Goal: Task Accomplishment & Management: Manage account settings

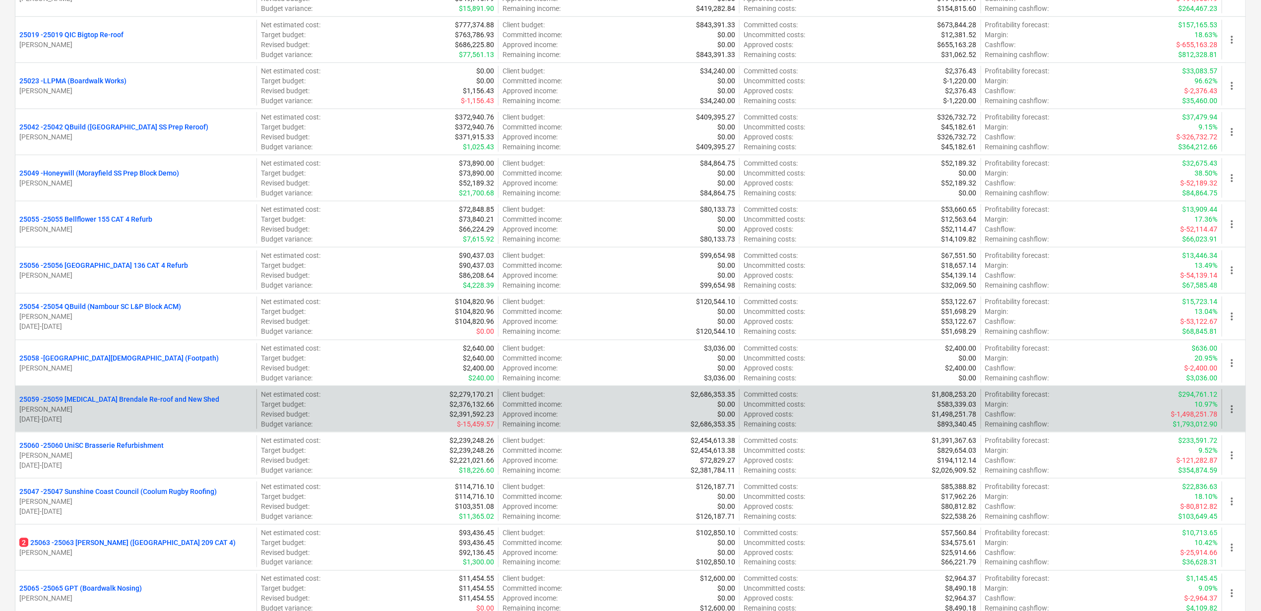
scroll to position [397, 0]
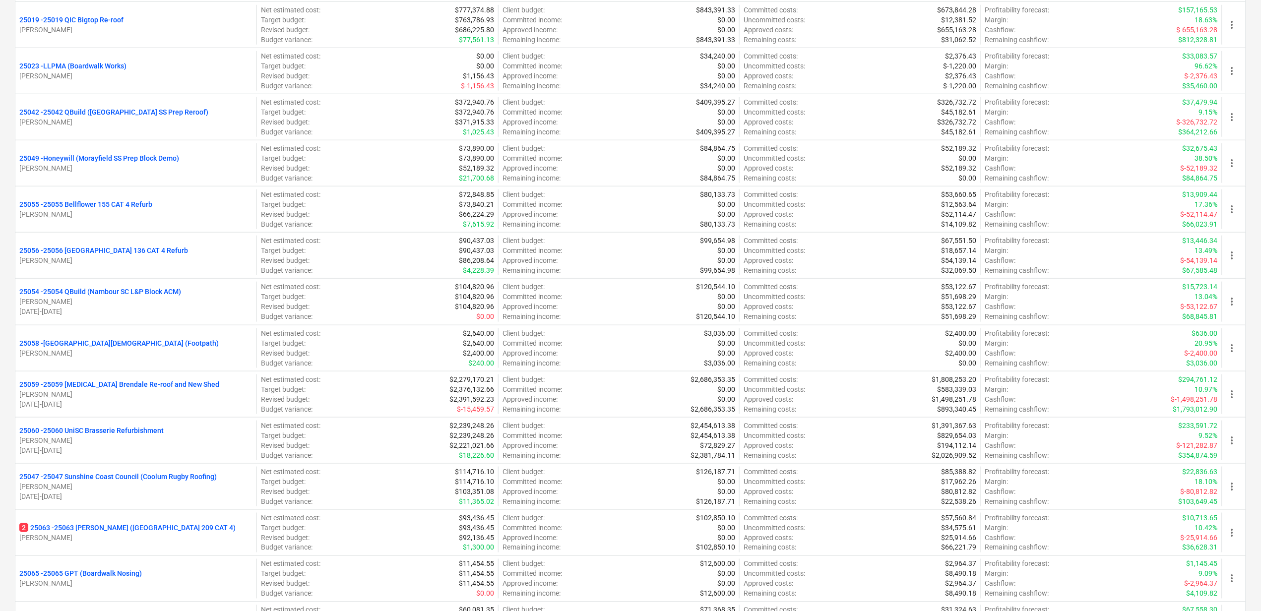
click at [163, 395] on p "[PERSON_NAME]" at bounding box center [135, 394] width 233 height 10
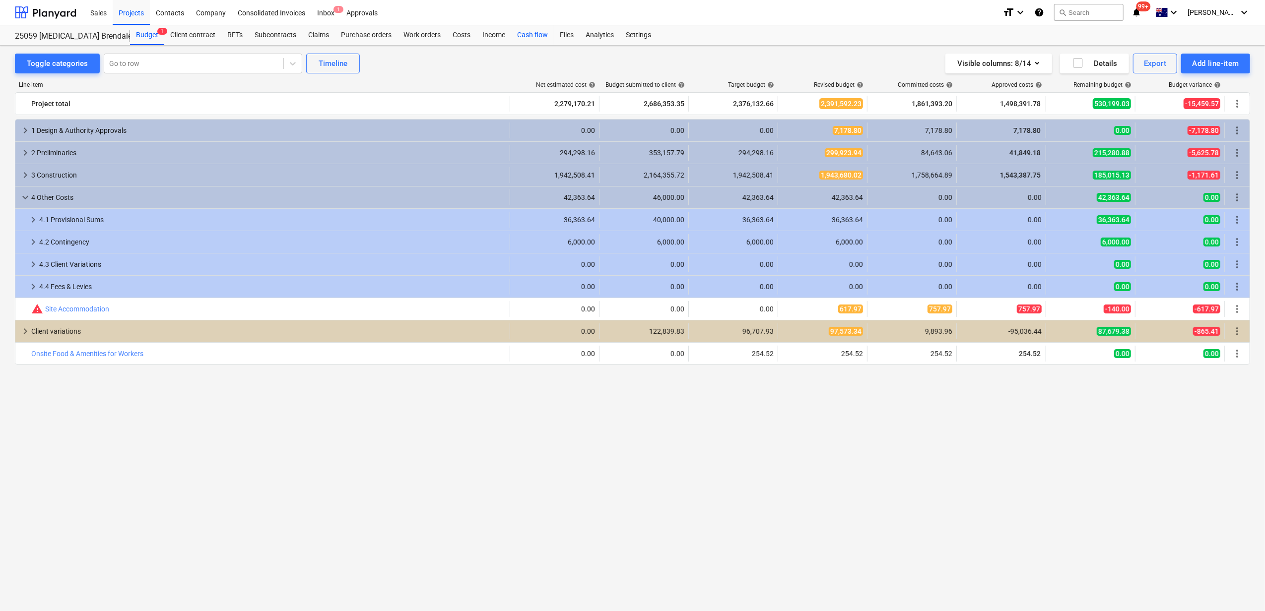
click at [534, 31] on div "Cash flow" at bounding box center [532, 35] width 43 height 20
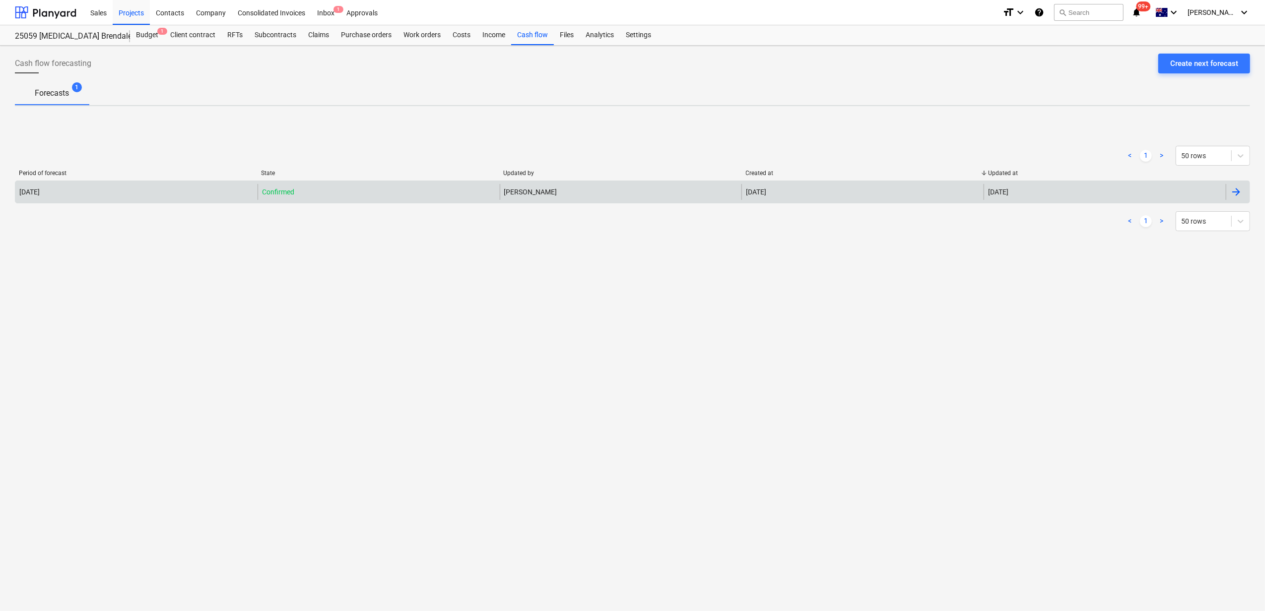
click at [455, 193] on div "Confirmed" at bounding box center [379, 192] width 242 height 16
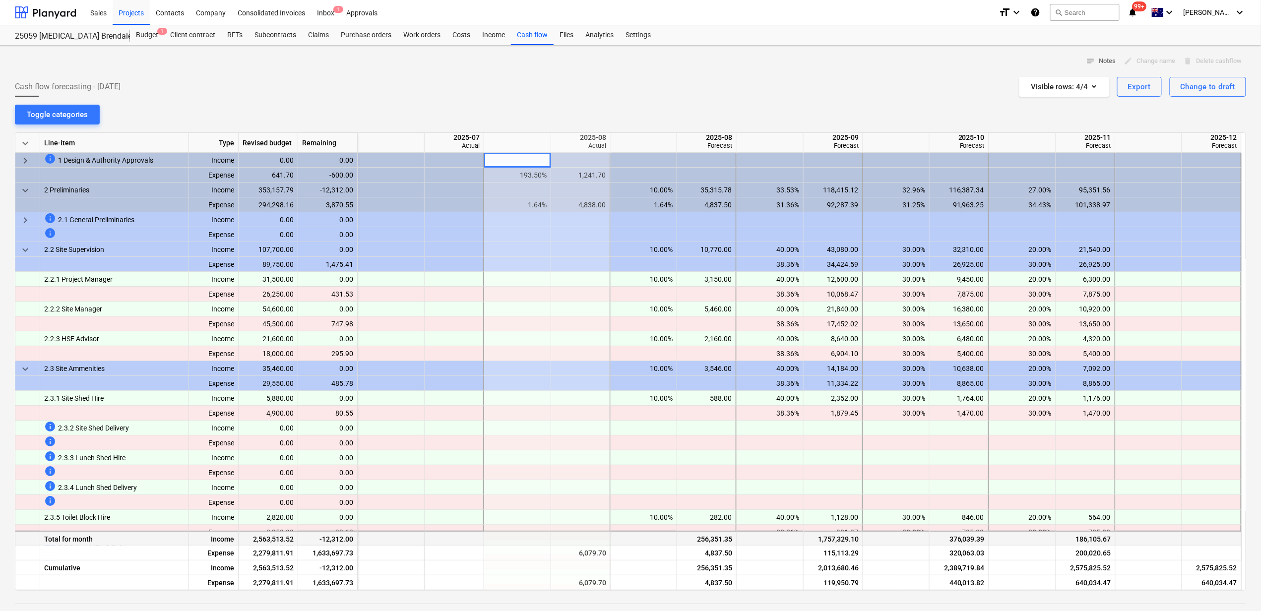
drag, startPoint x: 1084, startPoint y: 554, endPoint x: 1093, endPoint y: 544, distance: 13.4
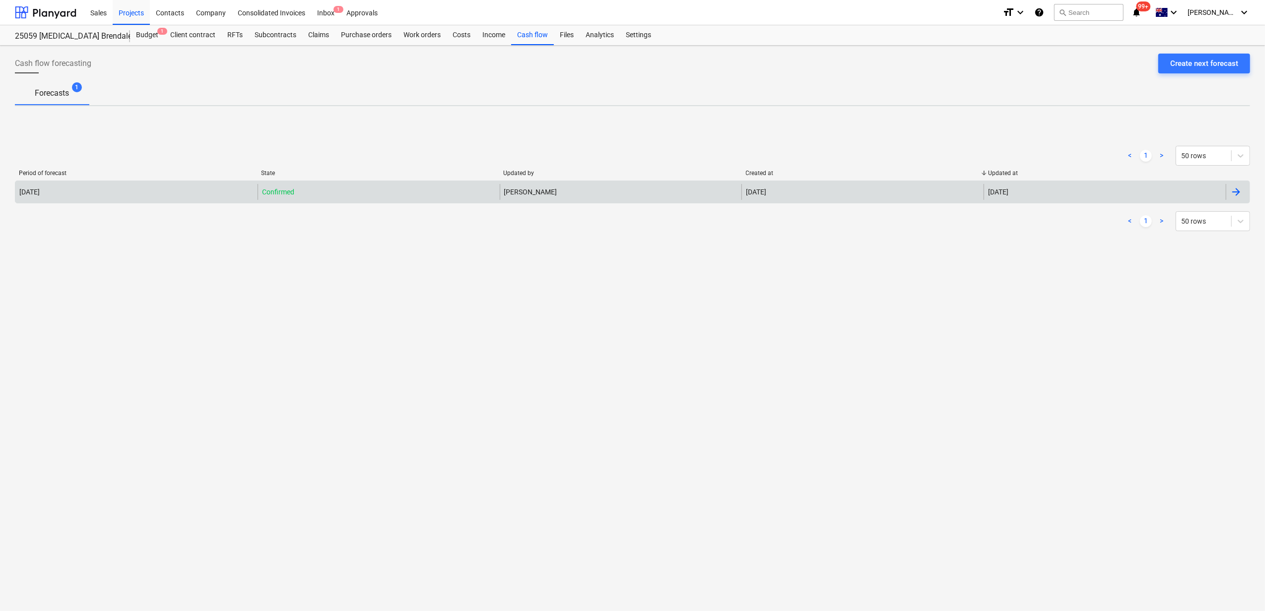
click at [628, 193] on div "[PERSON_NAME]" at bounding box center [621, 192] width 242 height 16
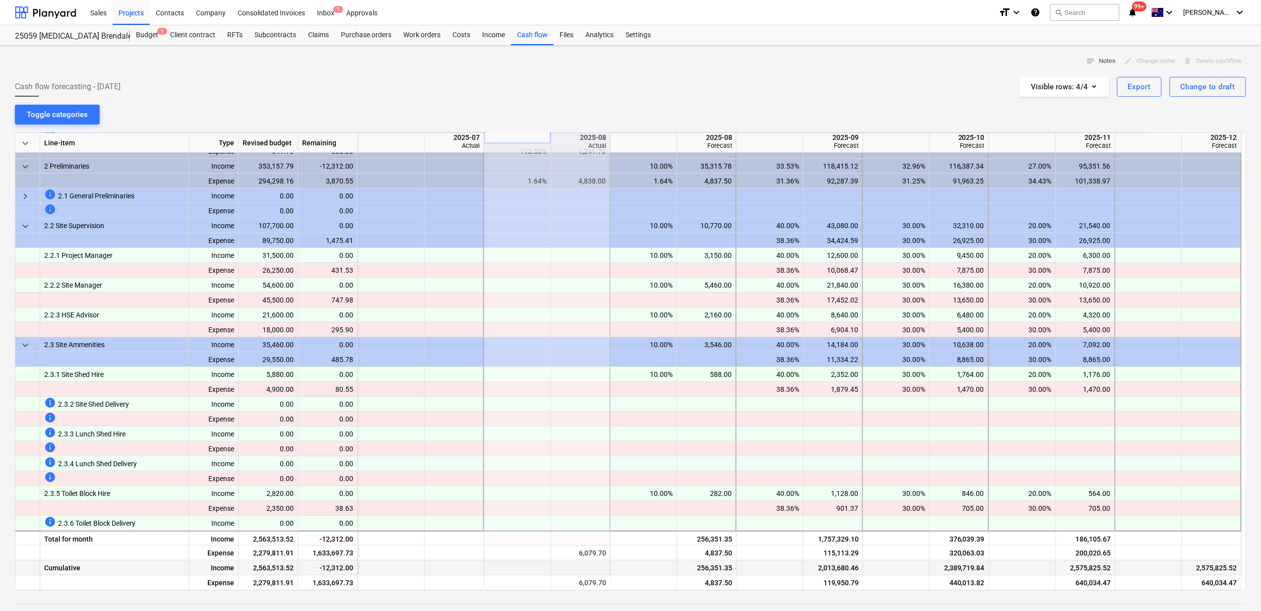
scroll to position [66, 0]
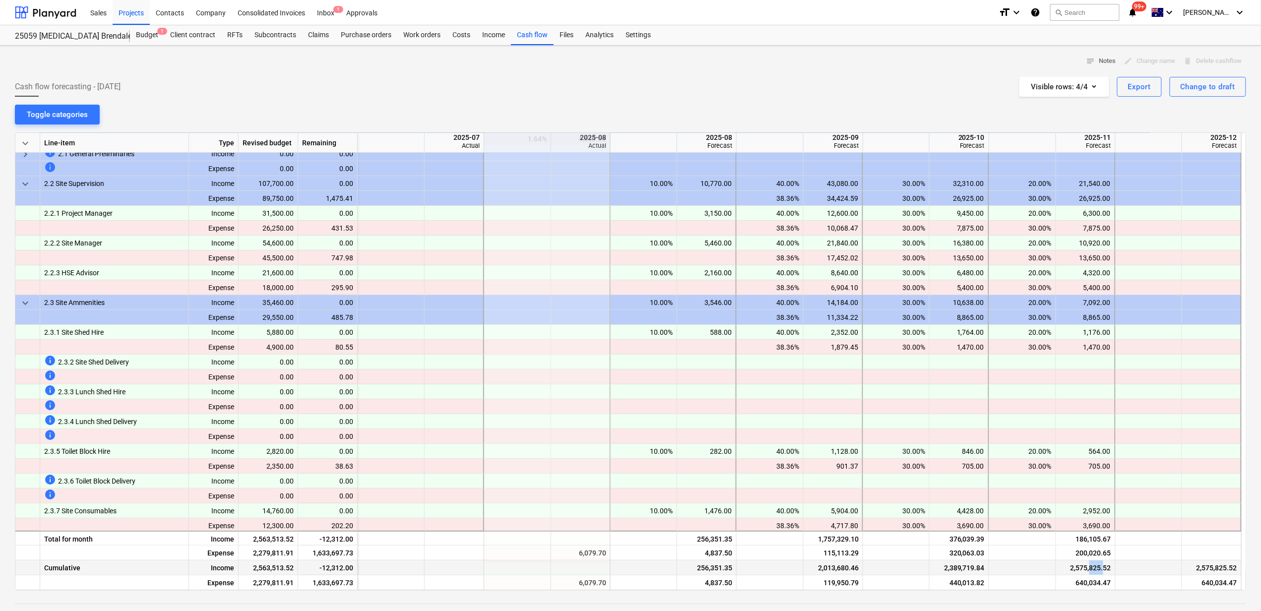
drag, startPoint x: 1105, startPoint y: 566, endPoint x: 1091, endPoint y: 568, distance: 15.0
click at [1091, 568] on div "2,575,825.52" at bounding box center [1085, 568] width 51 height 15
drag, startPoint x: 1091, startPoint y: 568, endPoint x: 1150, endPoint y: 566, distance: 59.6
click at [1136, 566] on div at bounding box center [1149, 568] width 66 height 15
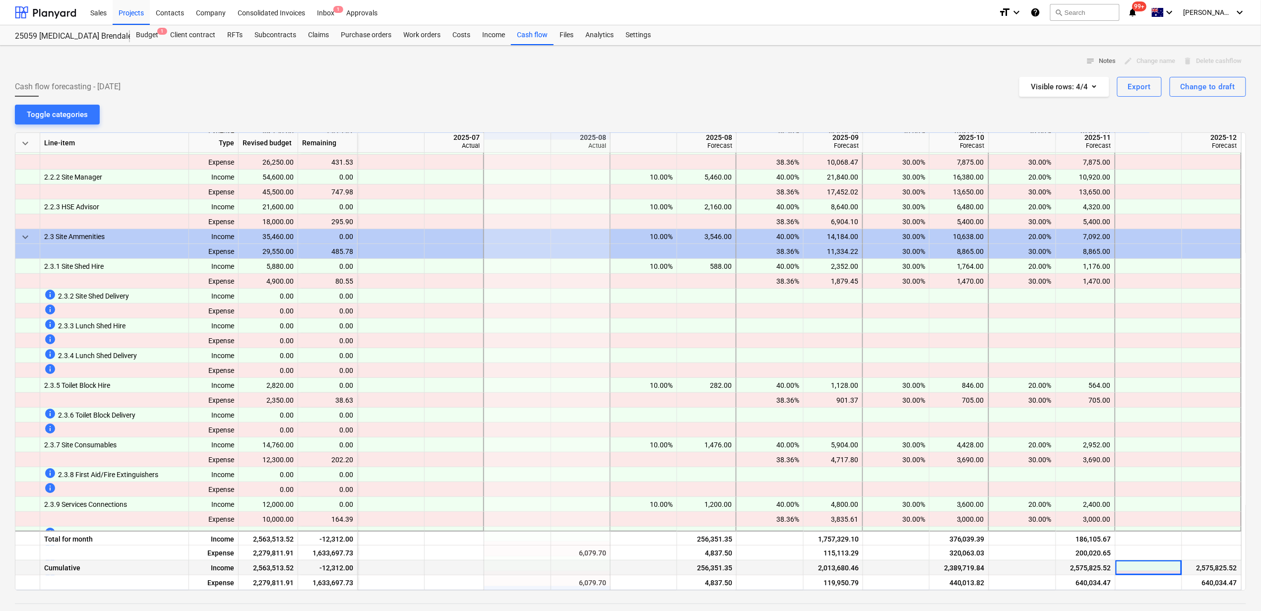
scroll to position [198, 0]
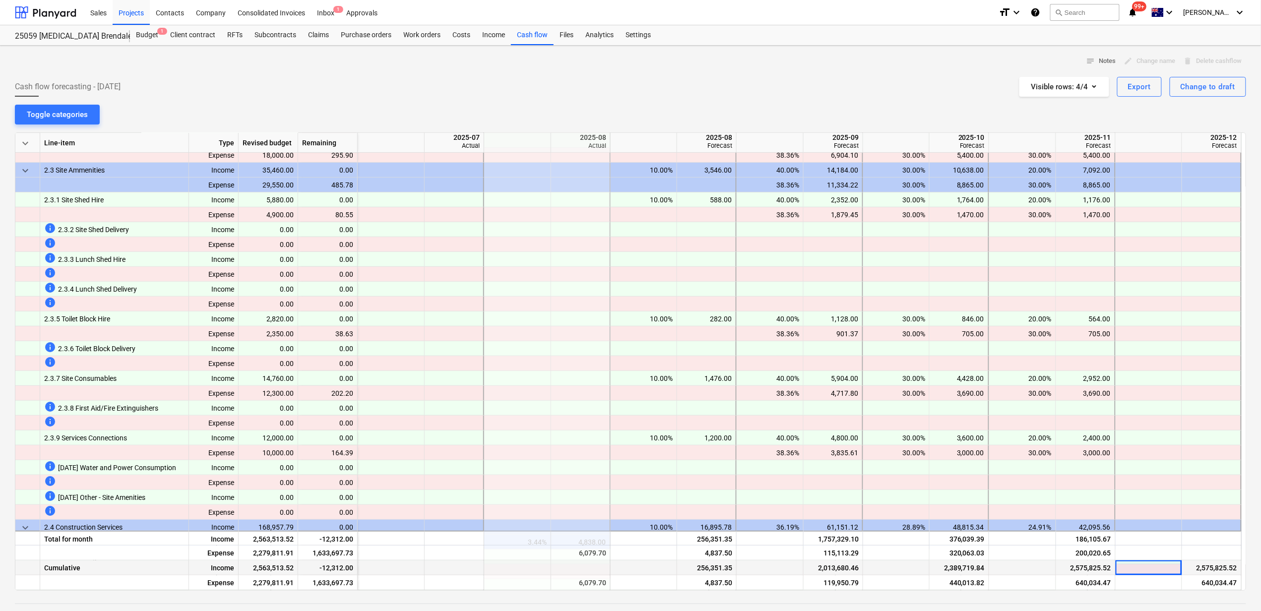
click at [1099, 569] on div "2,575,825.52" at bounding box center [1085, 568] width 51 height 15
click at [71, 568] on div "Cumulative" at bounding box center [114, 568] width 149 height 15
click at [1091, 86] on icon "button" at bounding box center [1095, 86] width 12 height 12
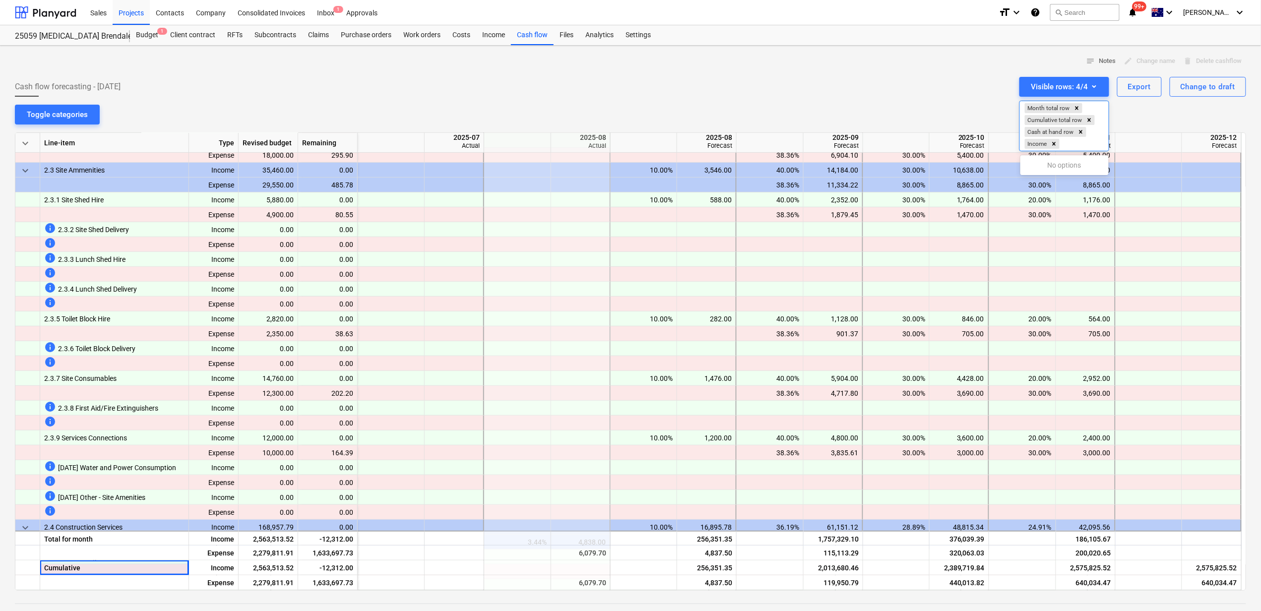
click at [1092, 86] on div at bounding box center [630, 305] width 1261 height 611
click at [912, 64] on div "notes Notes edit Change name delete Delete cashflow" at bounding box center [630, 61] width 1231 height 15
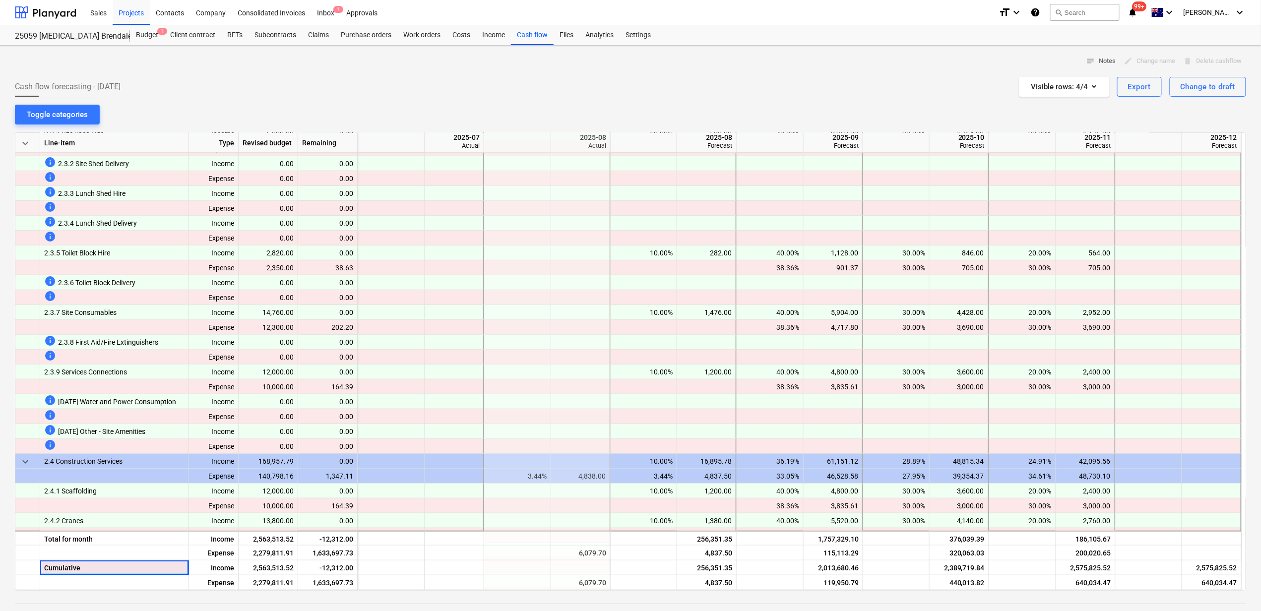
click at [709, 411] on div at bounding box center [707, 416] width 60 height 15
click at [581, 463] on div at bounding box center [581, 461] width 60 height 15
click at [585, 423] on div at bounding box center [581, 416] width 60 height 15
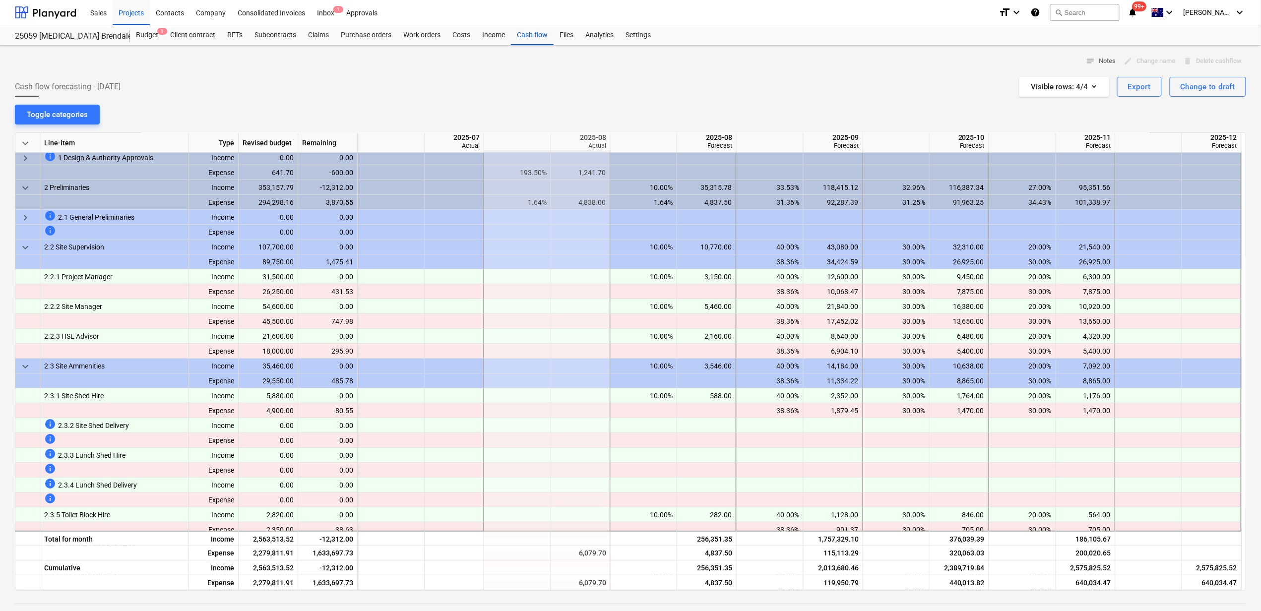
scroll to position [0, 0]
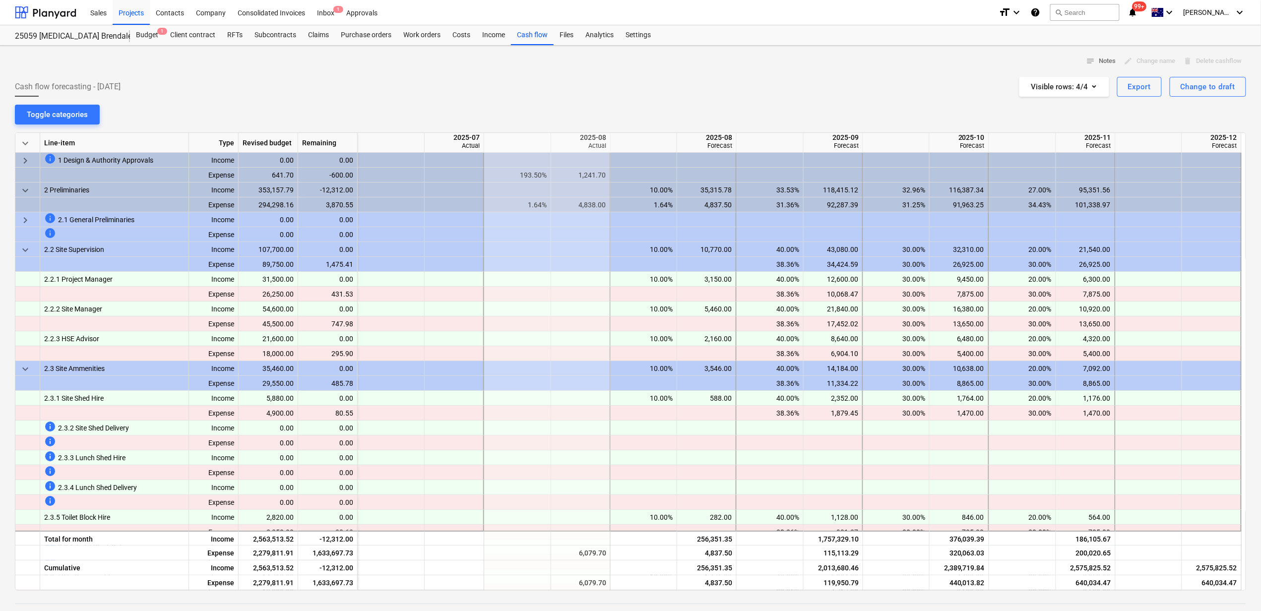
click at [25, 191] on span "keyboard_arrow_down" at bounding box center [25, 191] width 12 height 12
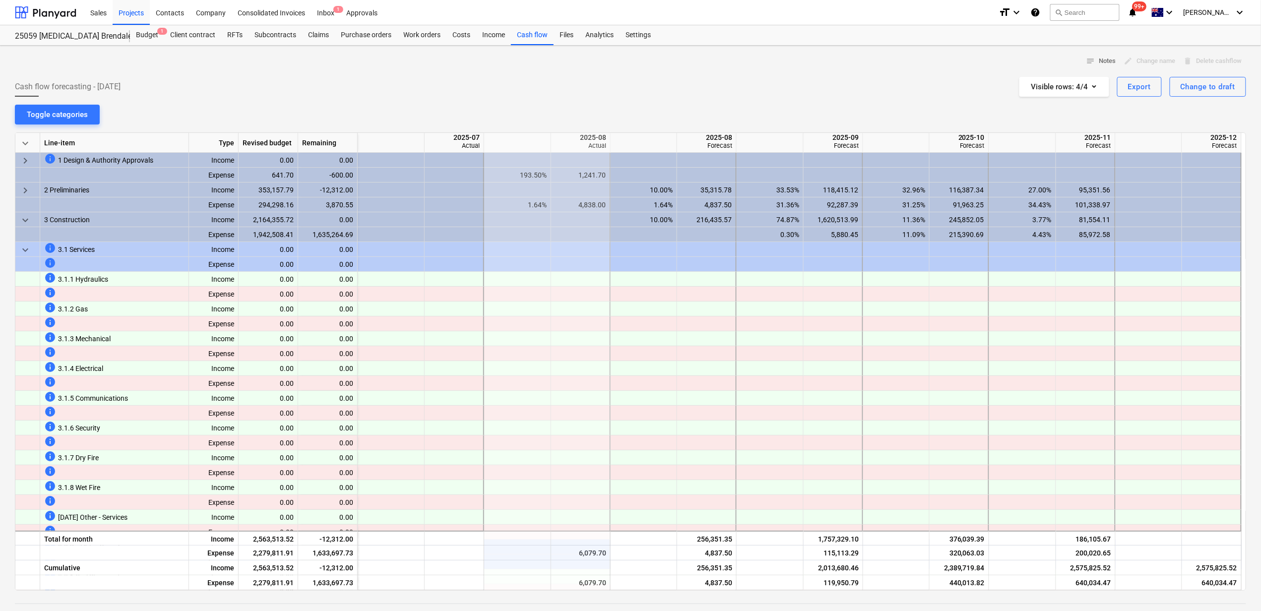
click at [26, 219] on span "keyboard_arrow_down" at bounding box center [25, 220] width 12 height 12
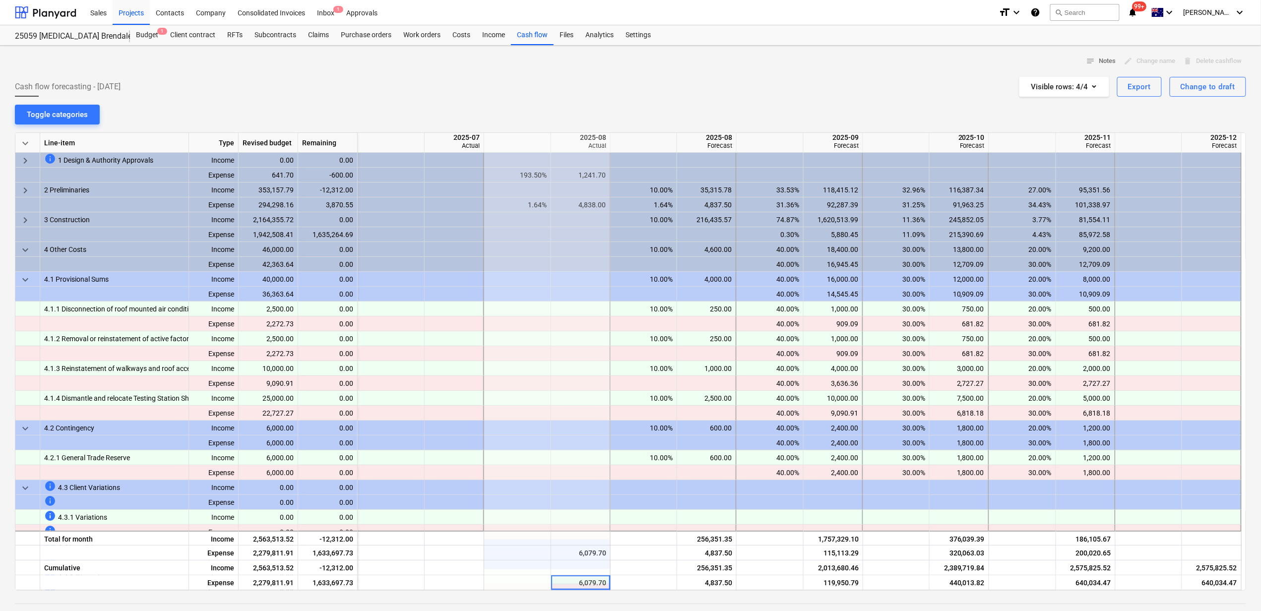
click at [888, 314] on div "30.00%" at bounding box center [896, 309] width 58 height 15
click at [886, 326] on div "30.00%" at bounding box center [896, 324] width 58 height 15
click at [880, 336] on div "30.00%" at bounding box center [896, 338] width 58 height 15
click at [884, 353] on div "30.00%" at bounding box center [896, 353] width 58 height 15
click at [889, 369] on div "30.00%" at bounding box center [896, 368] width 58 height 15
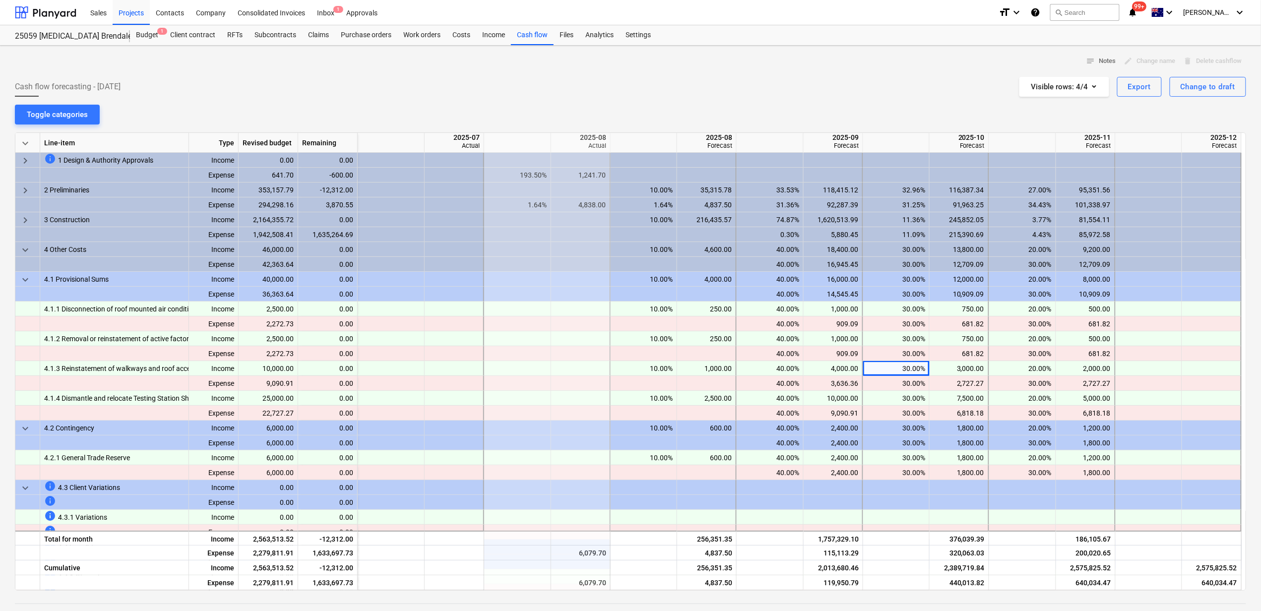
click at [659, 425] on div "10.00%" at bounding box center [644, 428] width 58 height 15
click at [608, 461] on div at bounding box center [581, 458] width 60 height 15
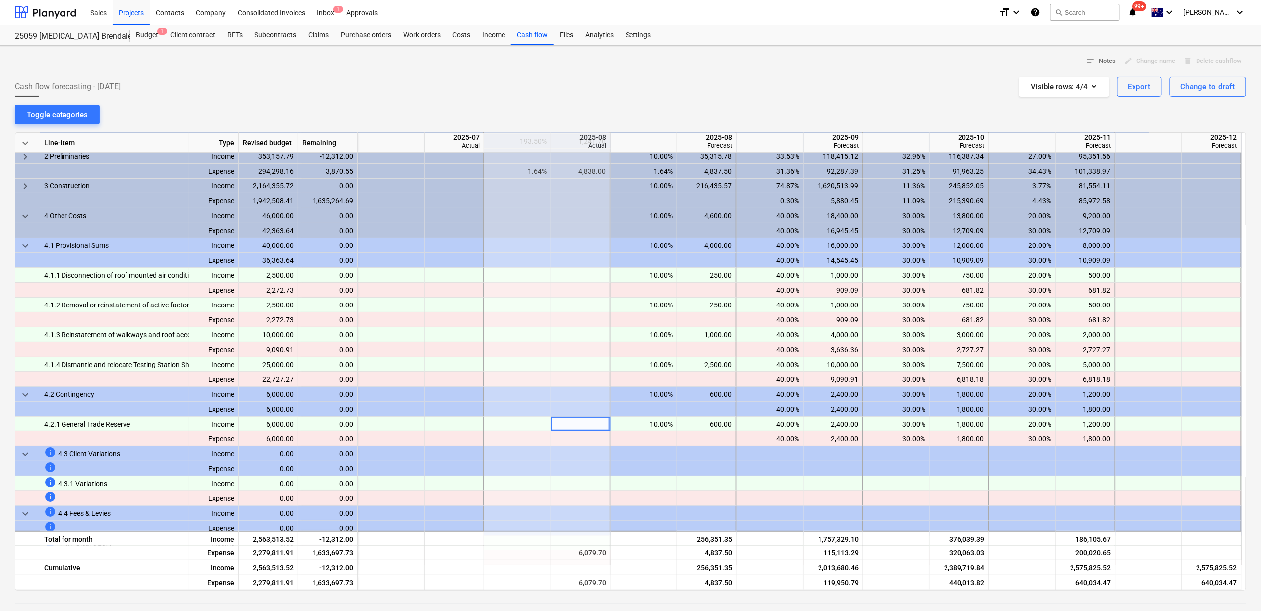
scroll to position [98, 0]
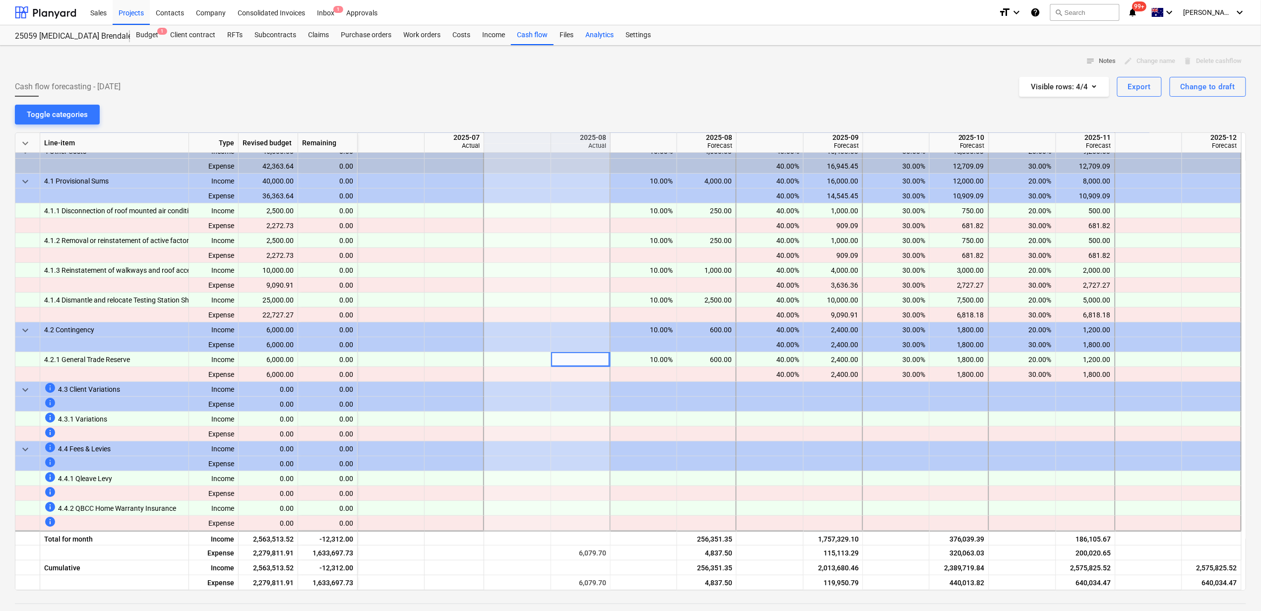
click at [603, 39] on div "Analytics" at bounding box center [600, 35] width 40 height 20
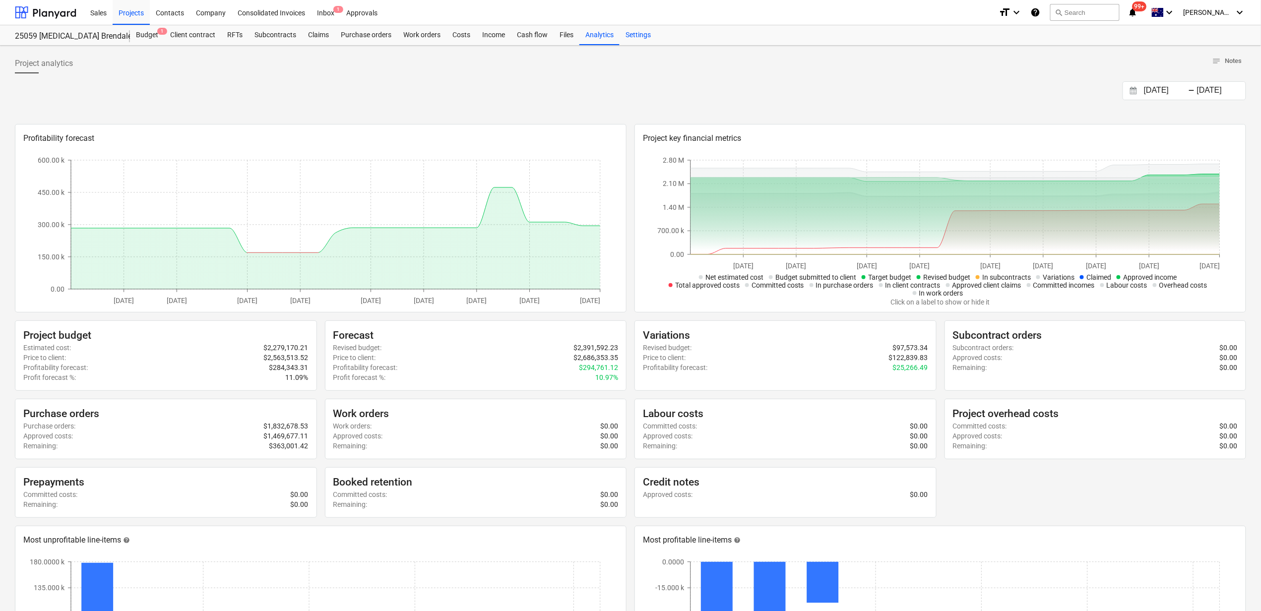
click at [638, 35] on div "Settings" at bounding box center [638, 35] width 37 height 20
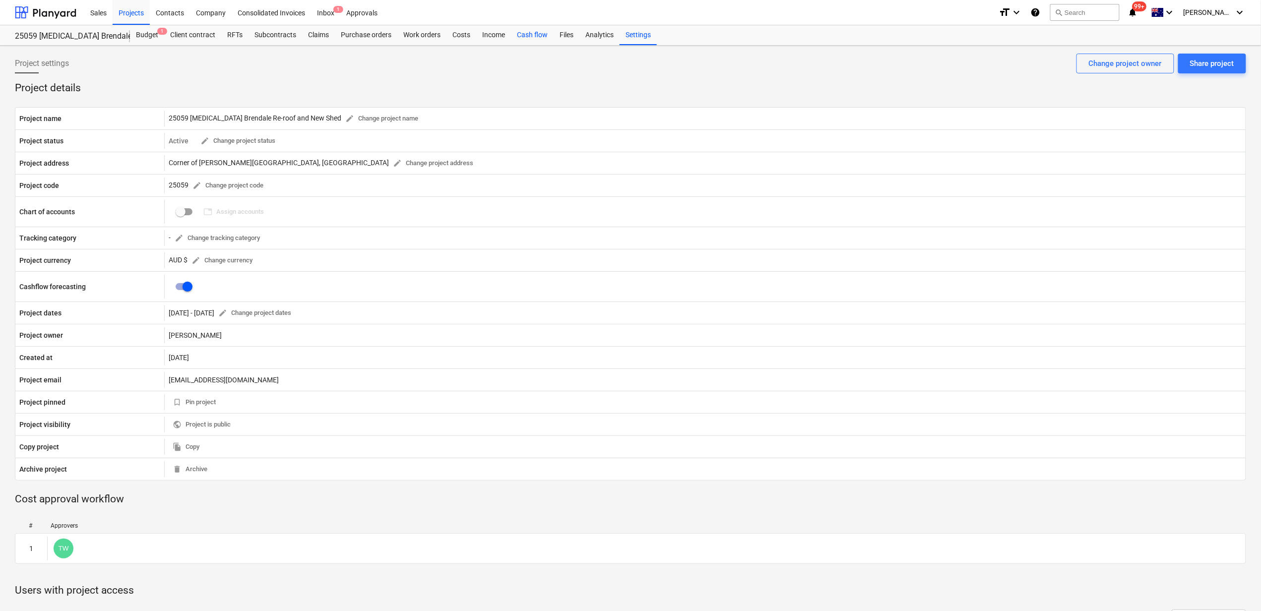
click at [541, 40] on div "Cash flow" at bounding box center [532, 35] width 43 height 20
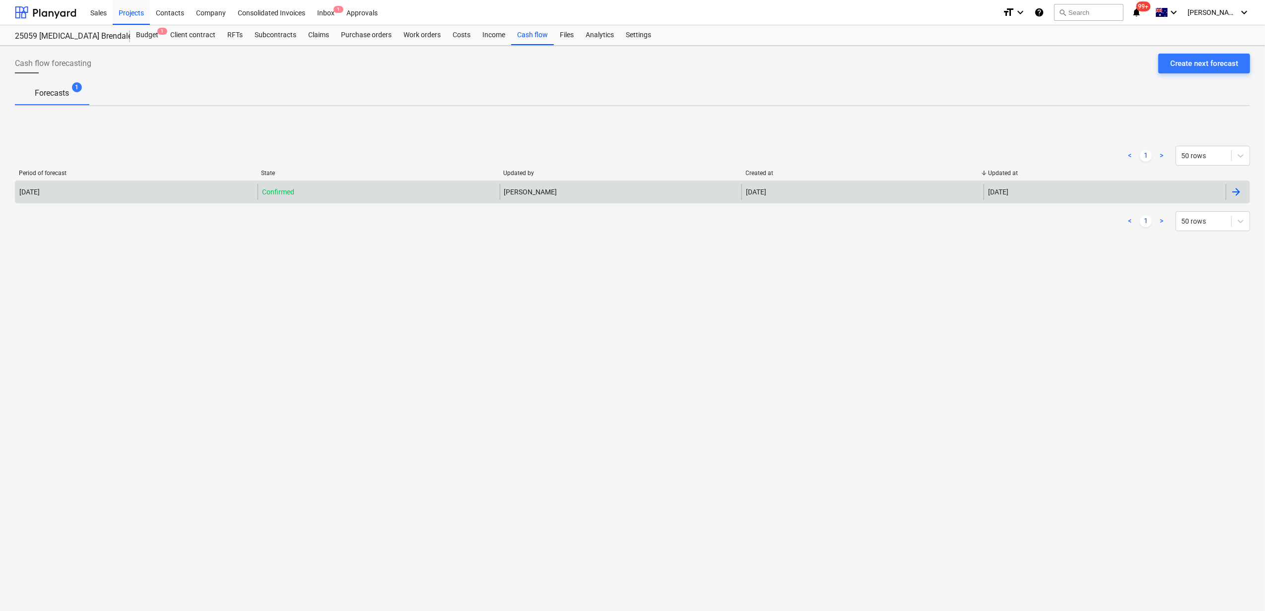
click at [362, 193] on div "Confirmed" at bounding box center [379, 192] width 242 height 16
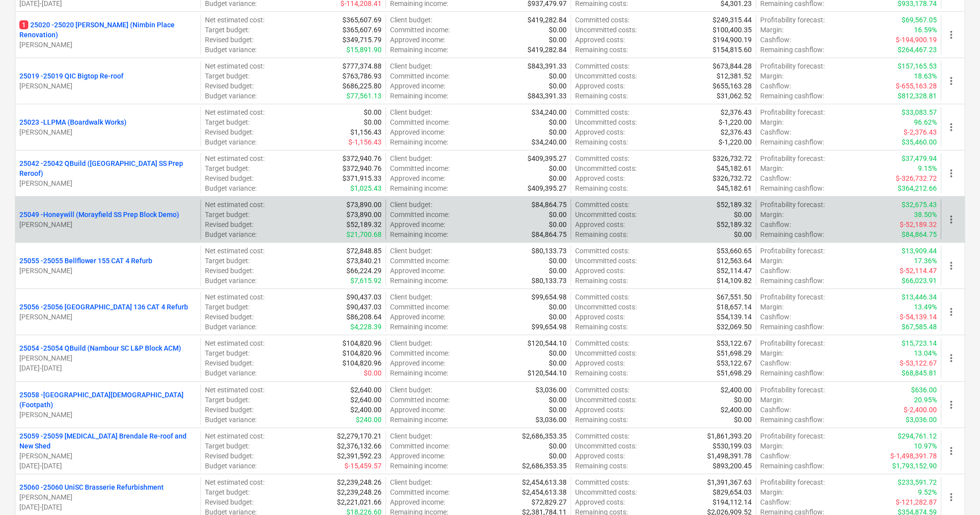
scroll to position [397, 0]
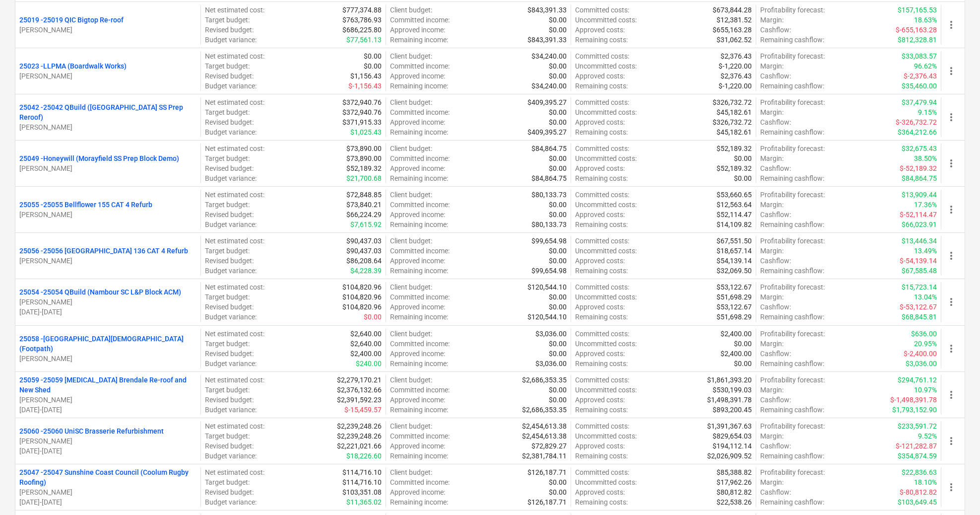
click at [134, 386] on p "25059 - 25059 Iplex Brendale Re-roof and New Shed" at bounding box center [107, 385] width 177 height 20
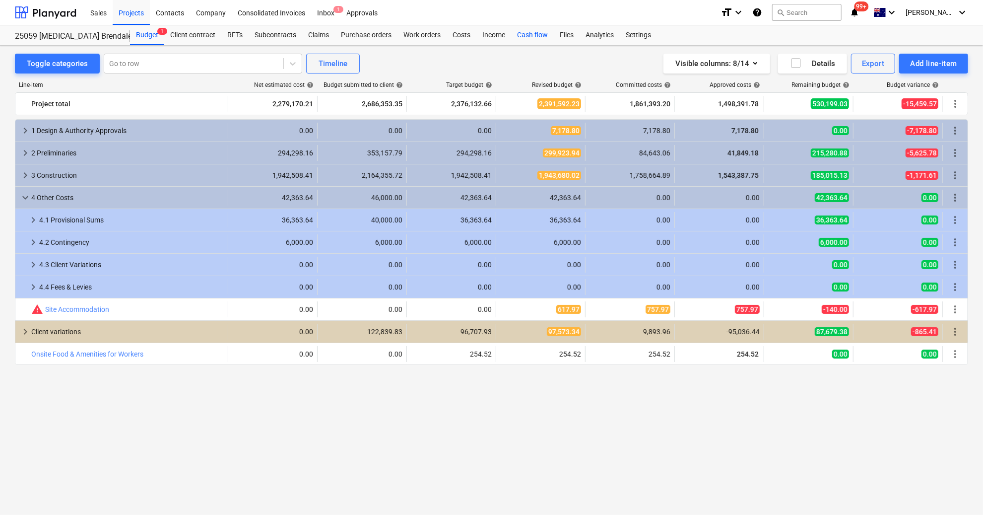
click at [542, 31] on div "Cash flow" at bounding box center [532, 35] width 43 height 20
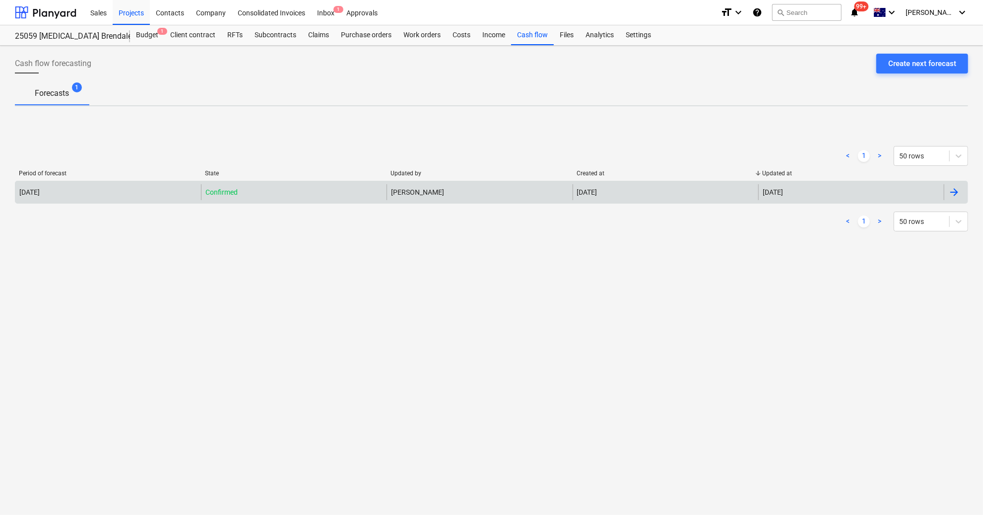
click at [472, 195] on div "[PERSON_NAME]" at bounding box center [480, 192] width 186 height 16
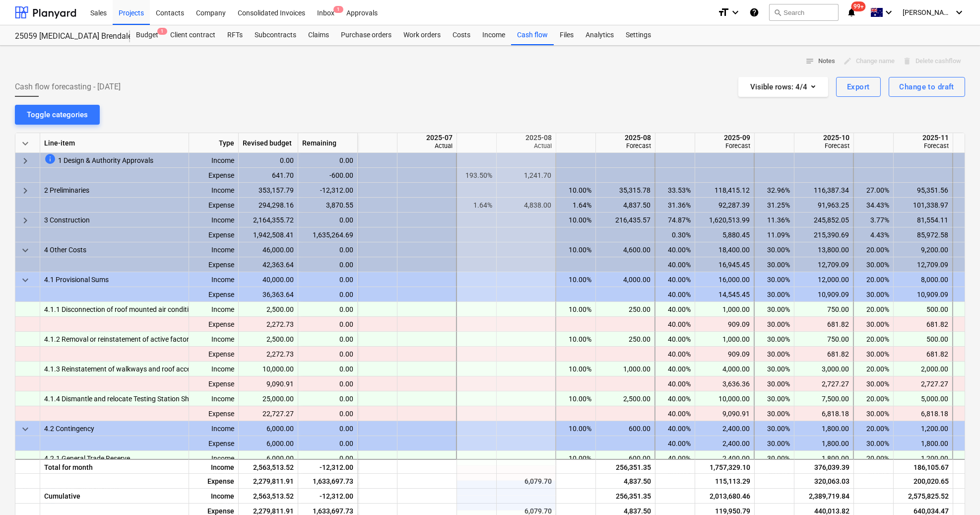
scroll to position [0, 90]
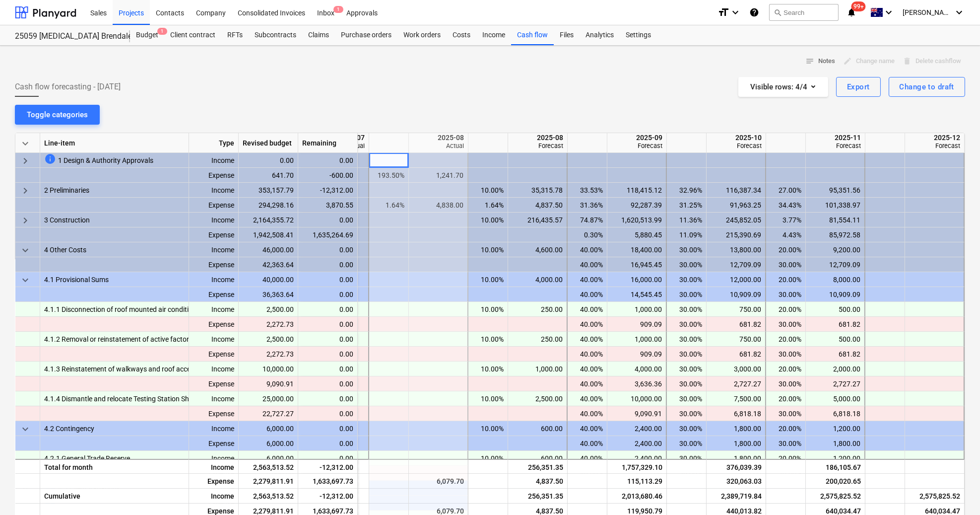
click at [430, 322] on div at bounding box center [439, 324] width 60 height 15
drag, startPoint x: 552, startPoint y: 134, endPoint x: 547, endPoint y: 141, distance: 8.5
click at [547, 141] on div "2025-08 Forecast" at bounding box center [537, 142] width 51 height 19
drag, startPoint x: 547, startPoint y: 141, endPoint x: 546, endPoint y: 117, distance: 24.3
click at [546, 117] on div "notes Notes edit Change name delete Delete cashflow Cash flow forecasting - 202…" at bounding box center [490, 353] width 980 height 614
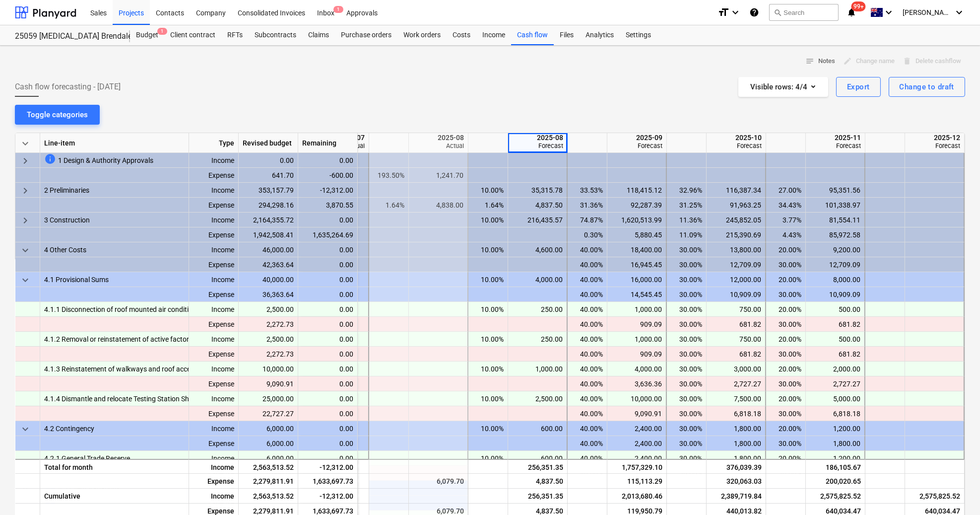
click at [442, 219] on div at bounding box center [439, 219] width 60 height 15
click at [446, 282] on div at bounding box center [439, 279] width 60 height 15
click at [513, 208] on div "4,837.50" at bounding box center [537, 204] width 51 height 15
click at [450, 193] on div at bounding box center [439, 190] width 60 height 15
click at [29, 274] on span "keyboard_arrow_down" at bounding box center [25, 280] width 12 height 12
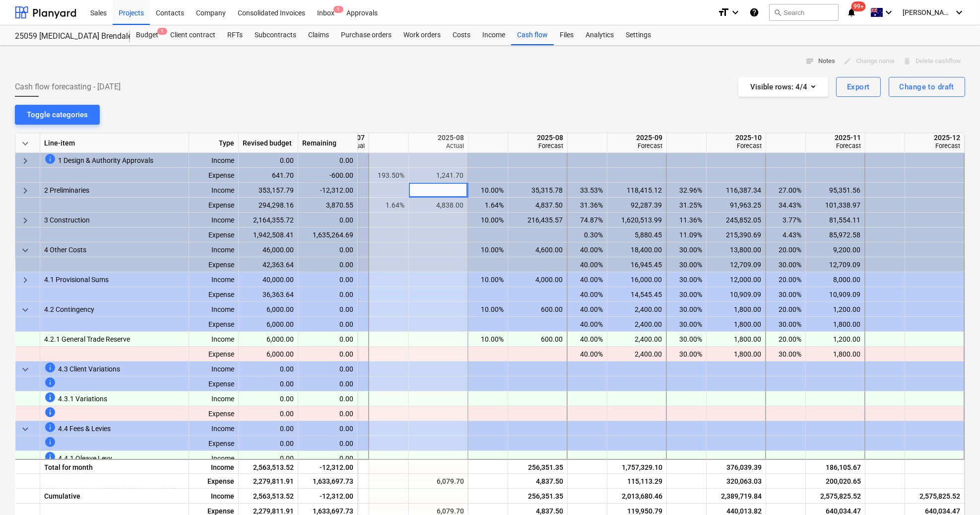
click at [22, 306] on span "keyboard_arrow_down" at bounding box center [25, 310] width 12 height 12
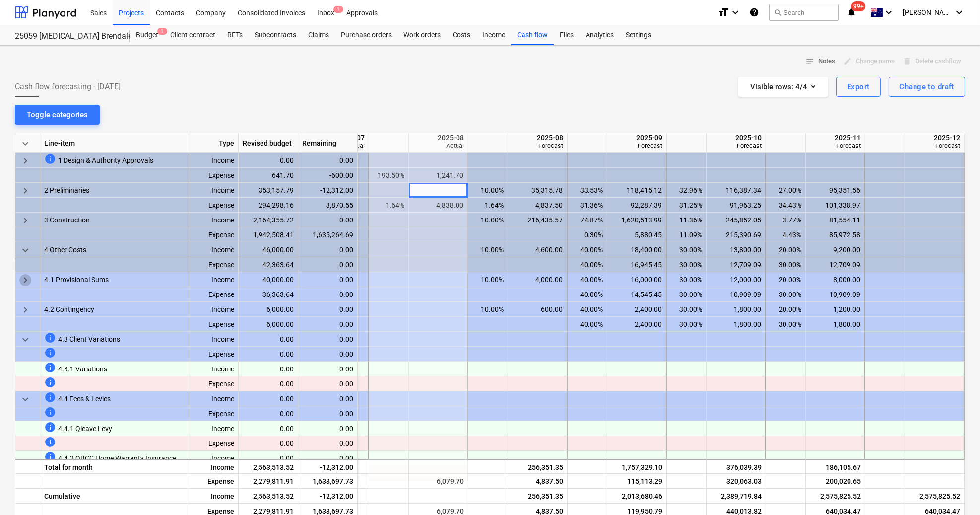
click at [25, 282] on span "keyboard_arrow_right" at bounding box center [25, 280] width 12 height 12
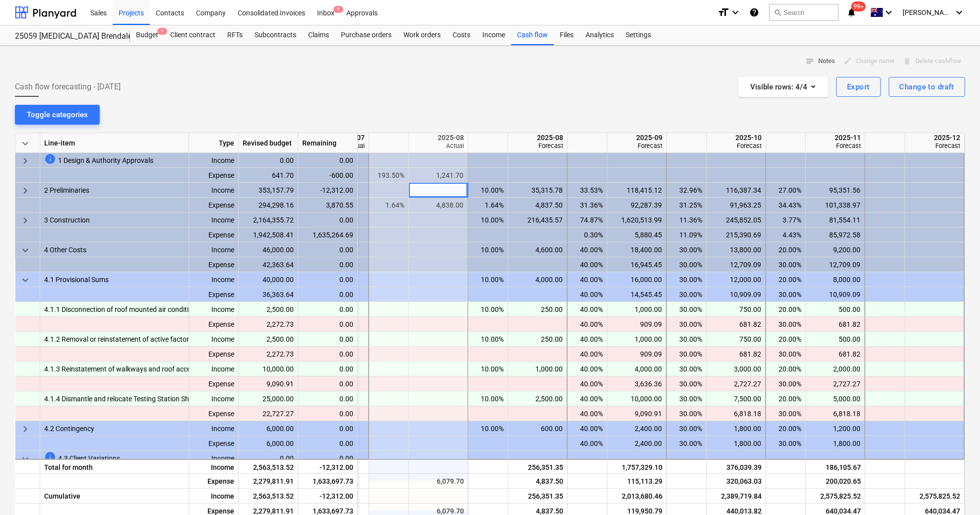
click at [25, 247] on span "keyboard_arrow_down" at bounding box center [25, 250] width 12 height 12
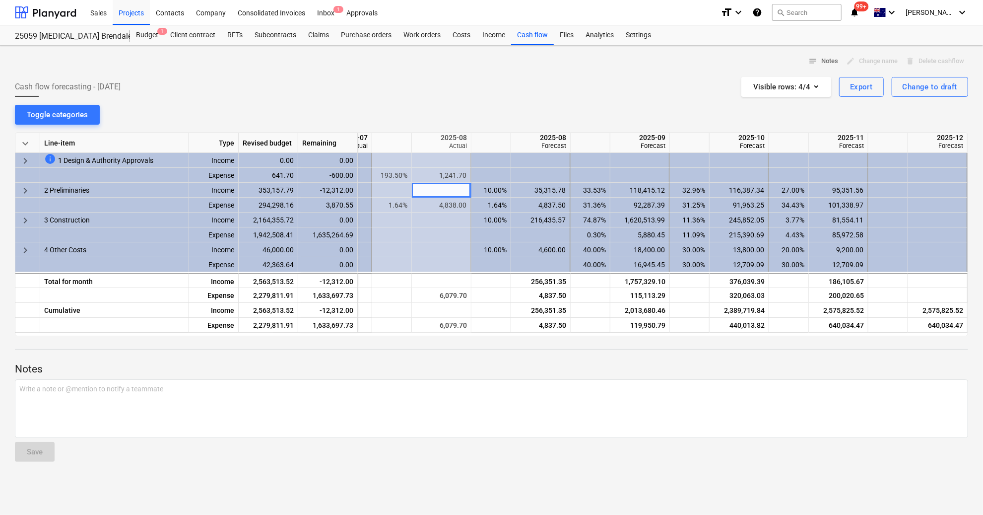
scroll to position [0, 84]
click at [447, 290] on div "6,079.70" at bounding box center [442, 295] width 51 height 15
click at [425, 238] on div at bounding box center [443, 234] width 60 height 15
click at [414, 291] on div "6,079.70" at bounding box center [443, 295] width 60 height 15
click at [548, 313] on div "256,351.35" at bounding box center [541, 310] width 51 height 15
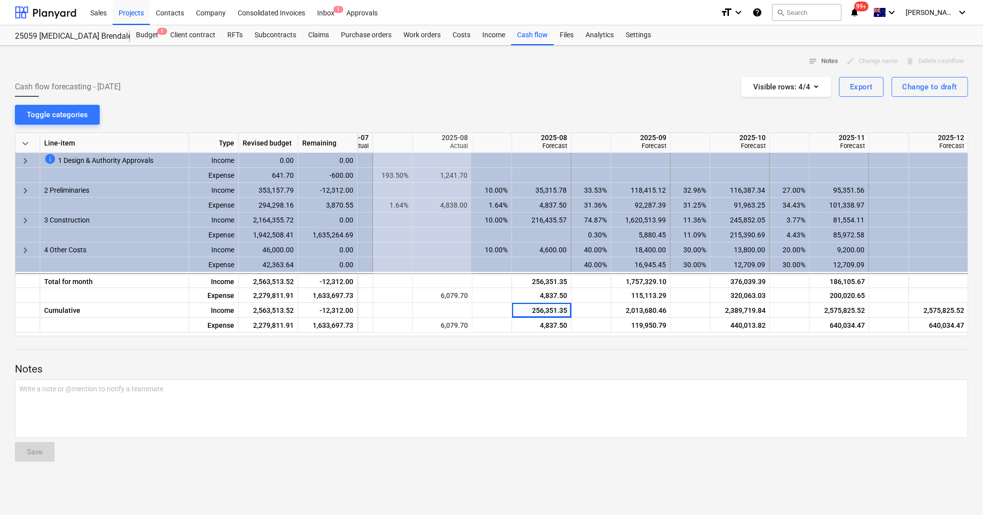
click at [463, 208] on div "4,838.00" at bounding box center [442, 204] width 51 height 15
click at [596, 143] on div at bounding box center [592, 143] width 40 height 20
click at [651, 111] on div "notes Notes edit Change name delete Delete cashflow Cash flow forecasting - 202…" at bounding box center [491, 280] width 983 height 469
click at [647, 229] on div "5,880.45" at bounding box center [640, 234] width 51 height 15
click at [668, 113] on div "notes Notes edit Change name delete Delete cashflow Cash flow forecasting - 202…" at bounding box center [491, 280] width 983 height 469
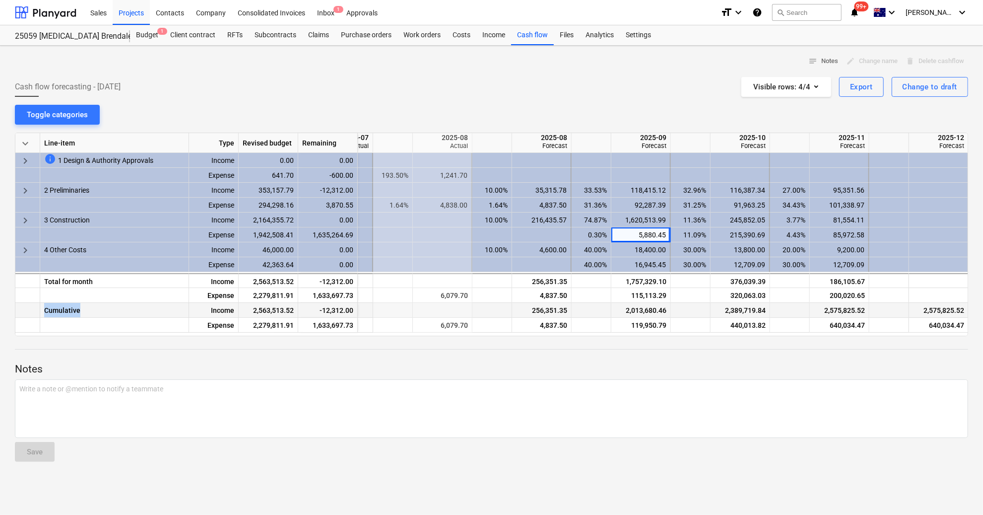
drag, startPoint x: 84, startPoint y: 309, endPoint x: 46, endPoint y: 311, distance: 38.3
click at [46, 311] on div "Cumulative" at bounding box center [114, 310] width 149 height 15
drag, startPoint x: 46, startPoint y: 311, endPoint x: 87, endPoint y: 318, distance: 42.3
click at [87, 318] on div at bounding box center [114, 325] width 149 height 15
click at [623, 279] on div "1,757,329.10" at bounding box center [640, 281] width 51 height 15
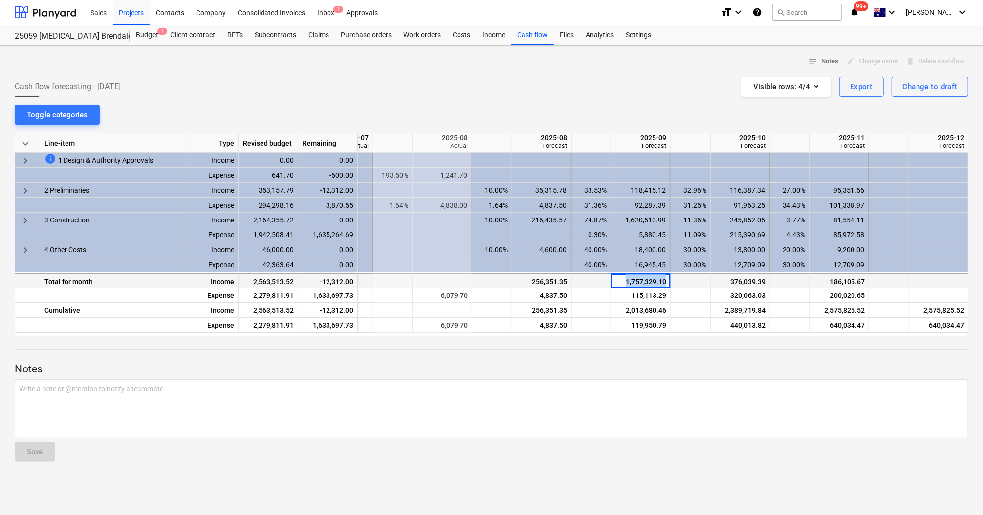
drag, startPoint x: 623, startPoint y: 279, endPoint x: 636, endPoint y: 279, distance: 13.4
click at [636, 279] on div "1,757,329.10" at bounding box center [640, 281] width 51 height 15
drag, startPoint x: 636, startPoint y: 279, endPoint x: 686, endPoint y: 294, distance: 52.4
click at [686, 294] on div at bounding box center [691, 295] width 40 height 15
click at [655, 305] on div "2,013,680.46" at bounding box center [640, 310] width 51 height 15
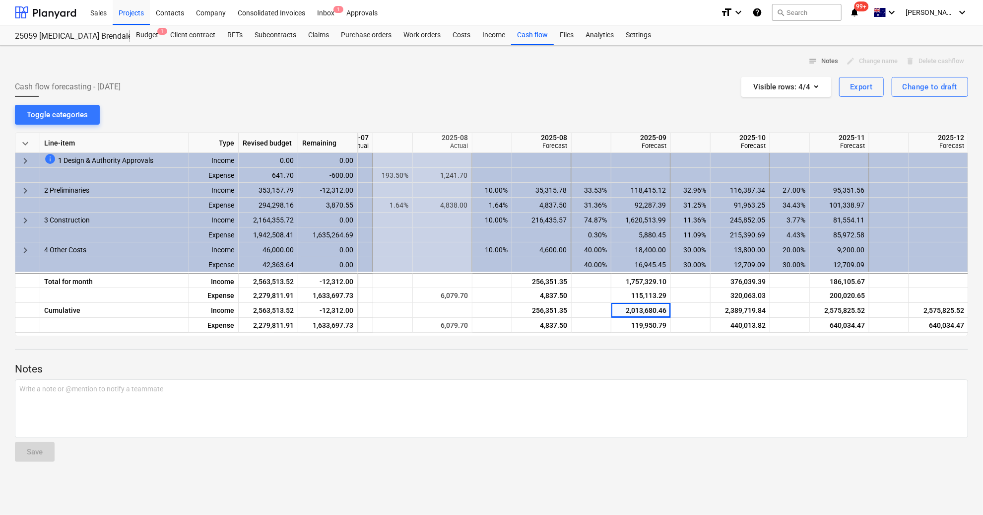
click at [696, 352] on div "Notes Write a note or @mention to notify a teammate ﻿ Save" at bounding box center [491, 402] width 953 height 133
click at [841, 324] on div "640,034.47" at bounding box center [839, 325] width 51 height 15
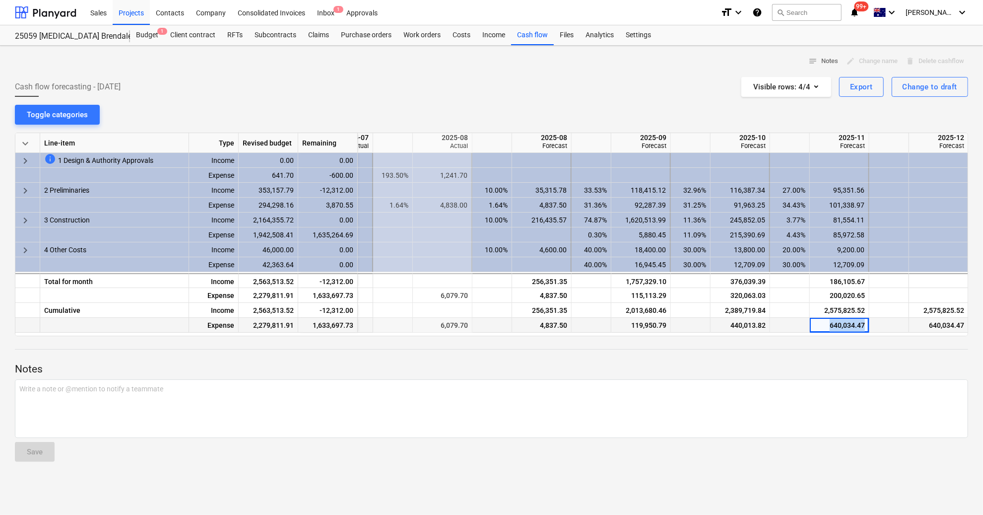
click at [841, 324] on div "640,034.47" at bounding box center [839, 325] width 51 height 15
drag, startPoint x: 841, startPoint y: 324, endPoint x: 826, endPoint y: 337, distance: 20.5
click at [827, 335] on div "keyboard_arrow_down Line-item Type Revised budget Remaining 2025-07 Actual 2025…" at bounding box center [491, 233] width 953 height 203
click at [894, 337] on div at bounding box center [491, 340] width 953 height 8
drag, startPoint x: 366, startPoint y: 146, endPoint x: 379, endPoint y: 145, distance: 12.4
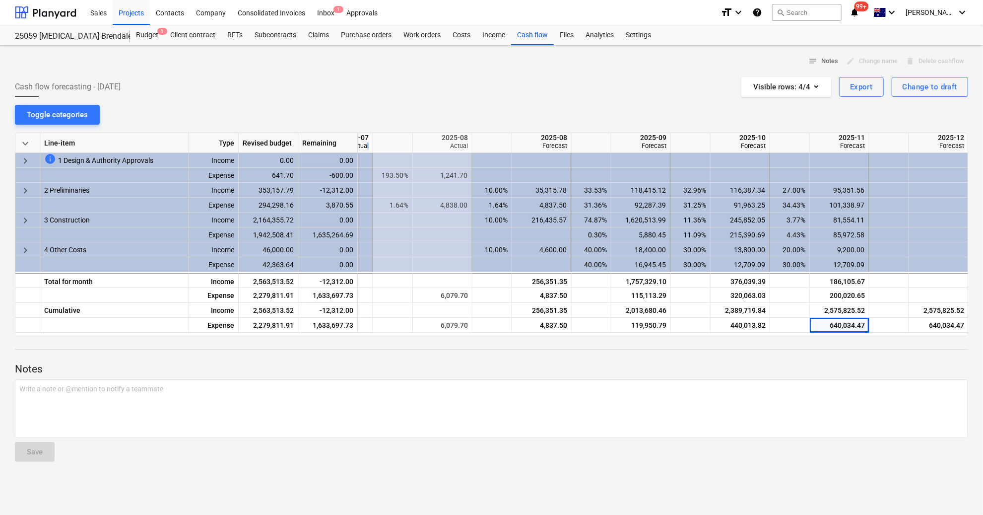
click at [0, 0] on div "keyboard_arrow_down Line-item Type Revised budget Remaining 2025-07 Actual 2025…" at bounding box center [0, 0] width 0 height 0
drag, startPoint x: 379, startPoint y: 145, endPoint x: 364, endPoint y: 126, distance: 24.5
click at [364, 126] on div at bounding box center [491, 129] width 953 height 8
click at [663, 366] on p "Notes" at bounding box center [491, 369] width 953 height 14
